Goal: Task Accomplishment & Management: Manage account settings

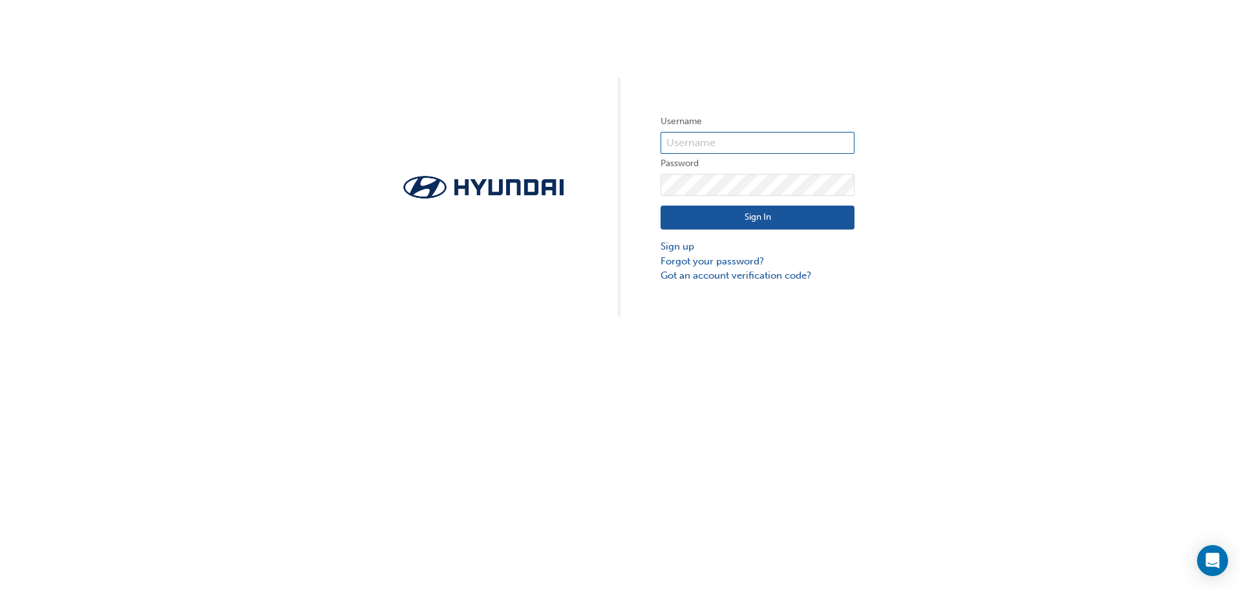
click at [679, 138] on input "text" at bounding box center [757, 143] width 194 height 22
type input "[EMAIL_ADDRESS][DOMAIN_NAME]"
click button "Sign In" at bounding box center [757, 217] width 194 height 25
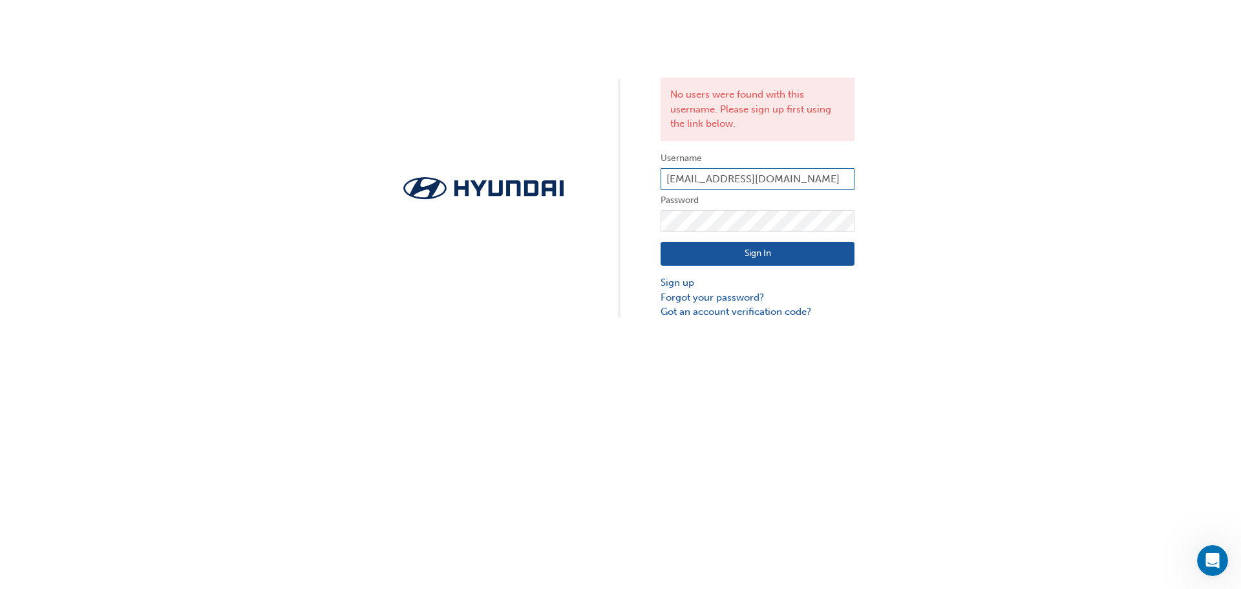
click at [792, 182] on input "[EMAIL_ADDRESS][DOMAIN_NAME]" at bounding box center [757, 179] width 194 height 22
type input "a"
type input "[PERSON_NAME][EMAIL_ADDRESS][DOMAIN_NAME]"
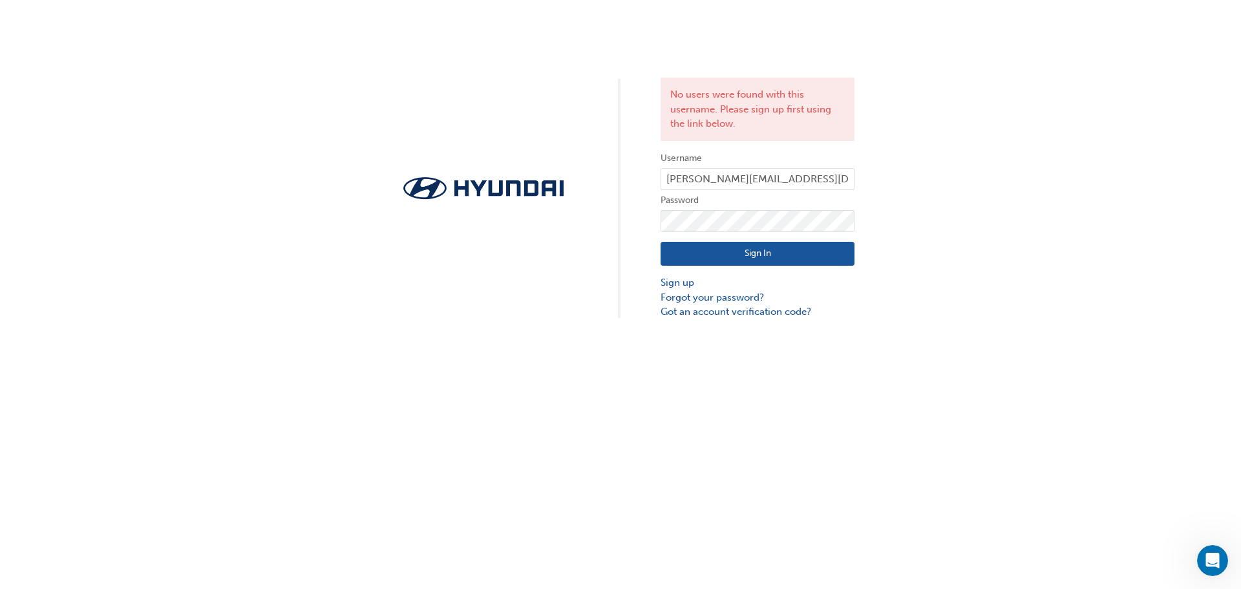
click at [754, 253] on button "Sign In" at bounding box center [757, 254] width 194 height 25
click at [839, 178] on input "[PERSON_NAME][EMAIL_ADDRESS][DOMAIN_NAME]" at bounding box center [757, 179] width 194 height 22
type input "u"
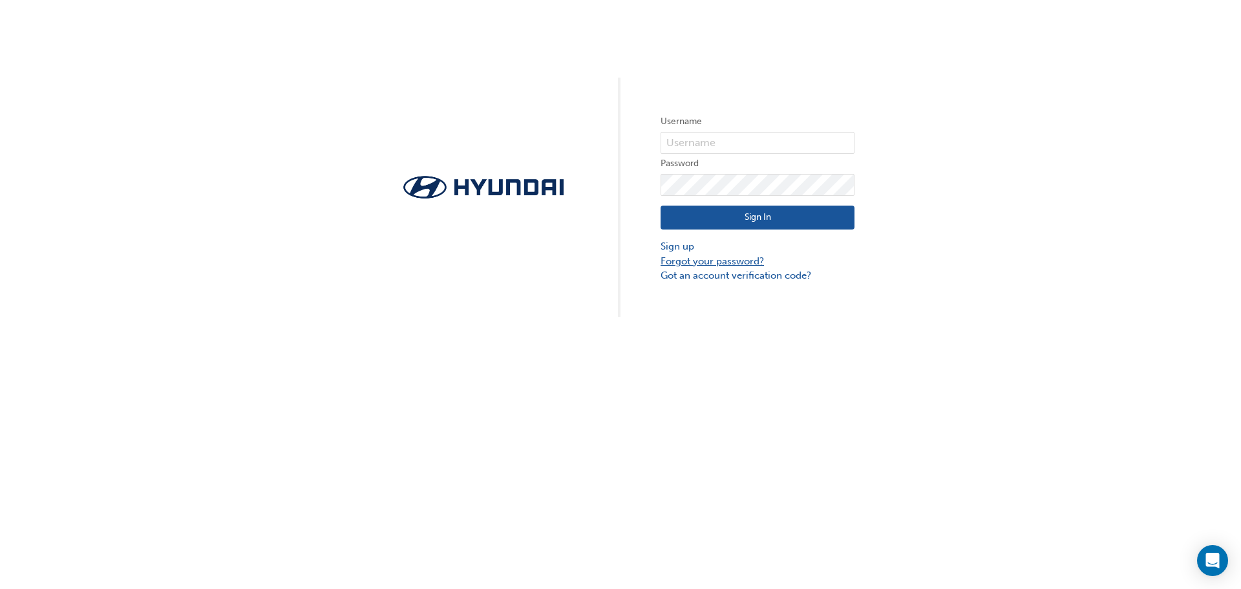
click at [685, 263] on link "Forgot your password?" at bounding box center [757, 261] width 194 height 15
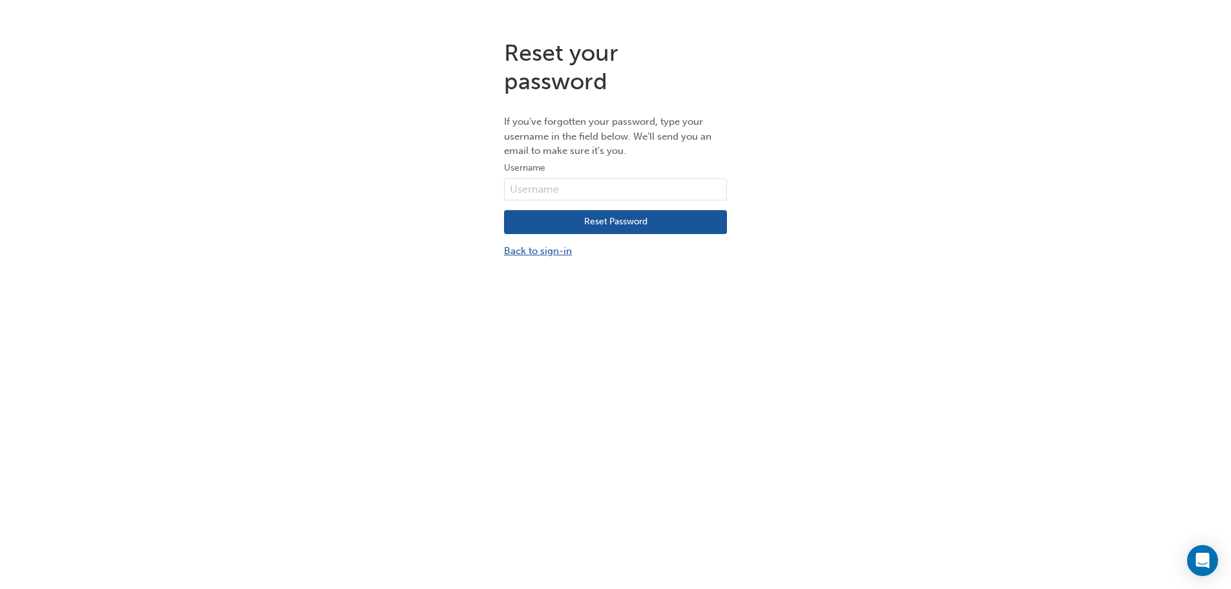
click at [547, 255] on link "Back to sign-in" at bounding box center [615, 251] width 223 height 15
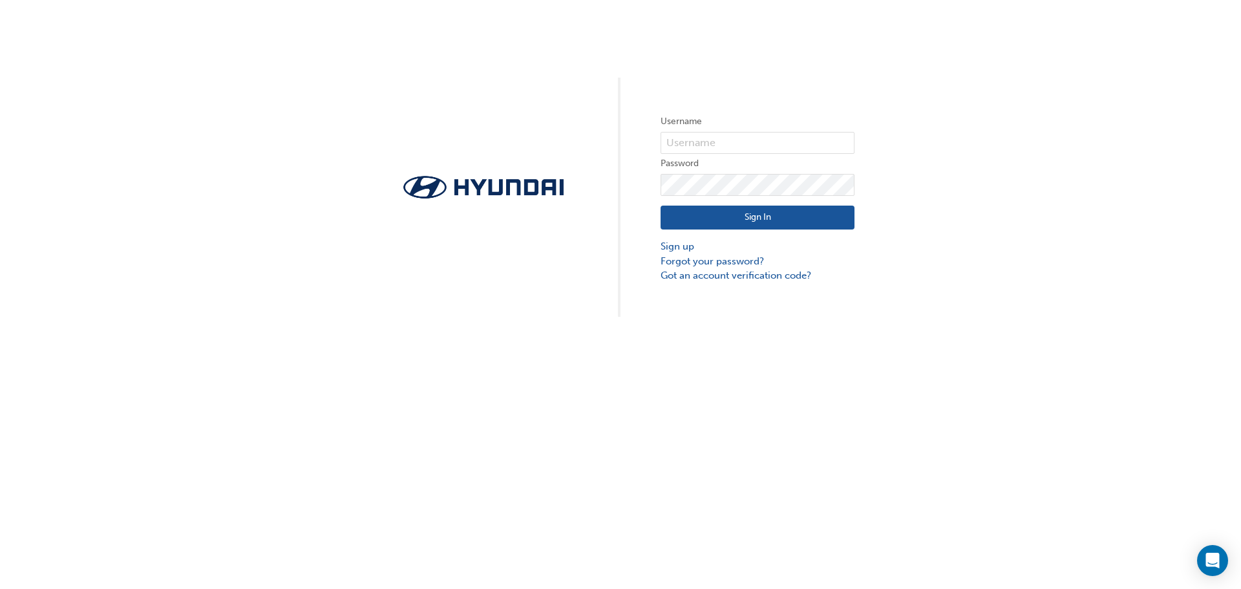
click at [467, 385] on div "Username Password Sign In Sign up Forgot your password? Got an account verifica…" at bounding box center [620, 294] width 1241 height 589
click at [299, 248] on div "Username Password Sign In Sign up Forgot your password? Got an account verifica…" at bounding box center [620, 158] width 1241 height 317
